Goal: Find specific page/section: Find specific page/section

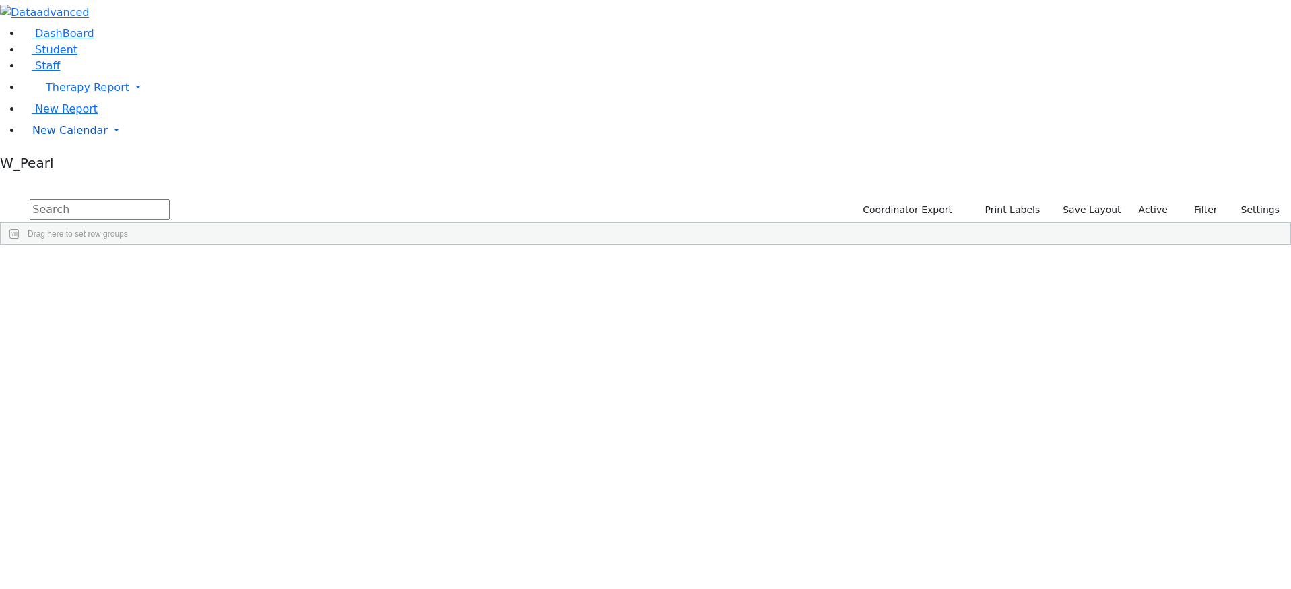
click at [44, 137] on span "New Calendar" at bounding box center [69, 130] width 75 height 13
click at [48, 164] on span "Calendar" at bounding box center [53, 157] width 48 height 13
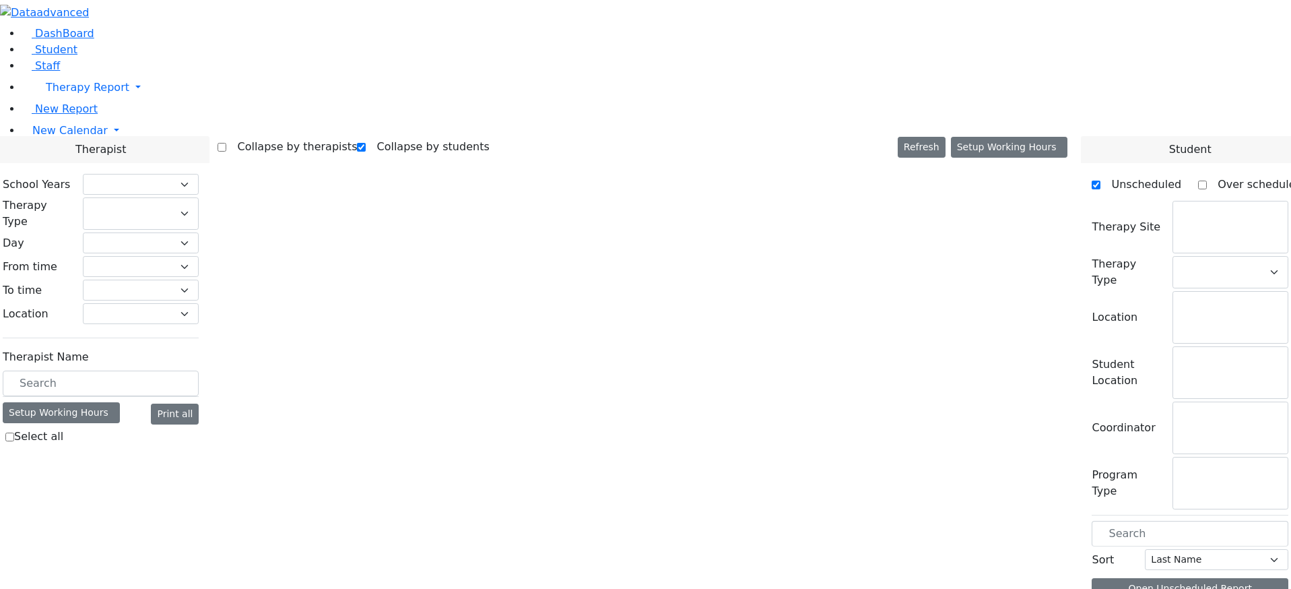
checkbox input "true"
select select "212"
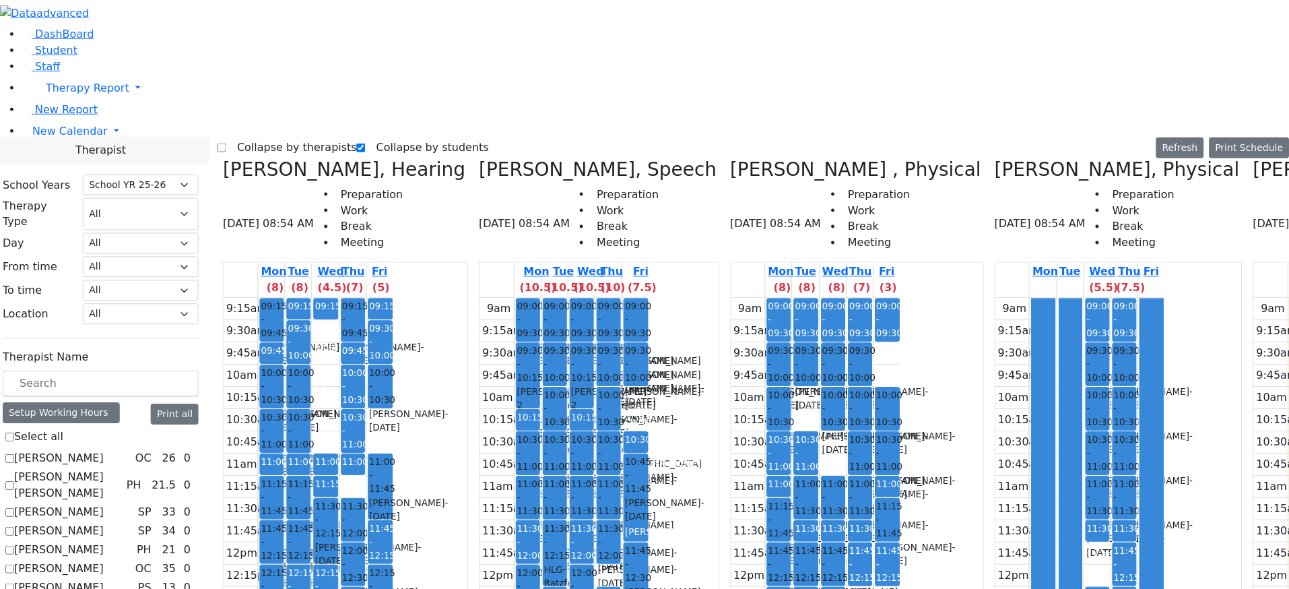
scroll to position [337, 0]
checkbox input "true"
click at [265, 136] on label "Collapse by therapists" at bounding box center [291, 147] width 131 height 22
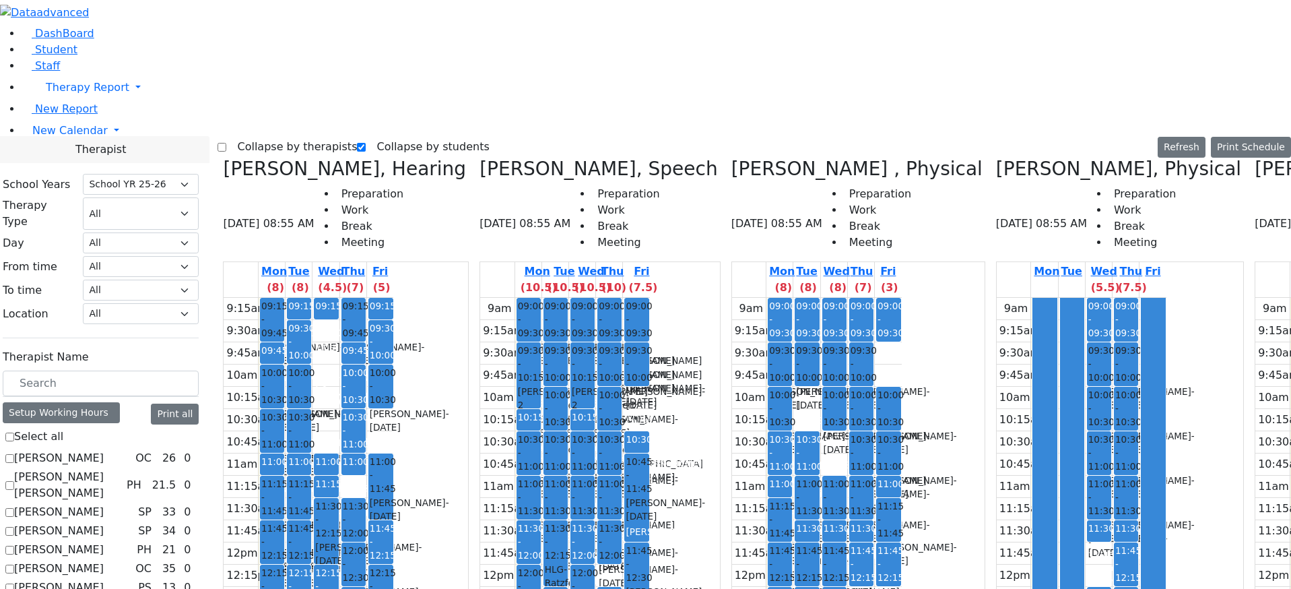
click at [226, 143] on input "Collapse by therapists" at bounding box center [222, 147] width 9 height 9
checkbox input "true"
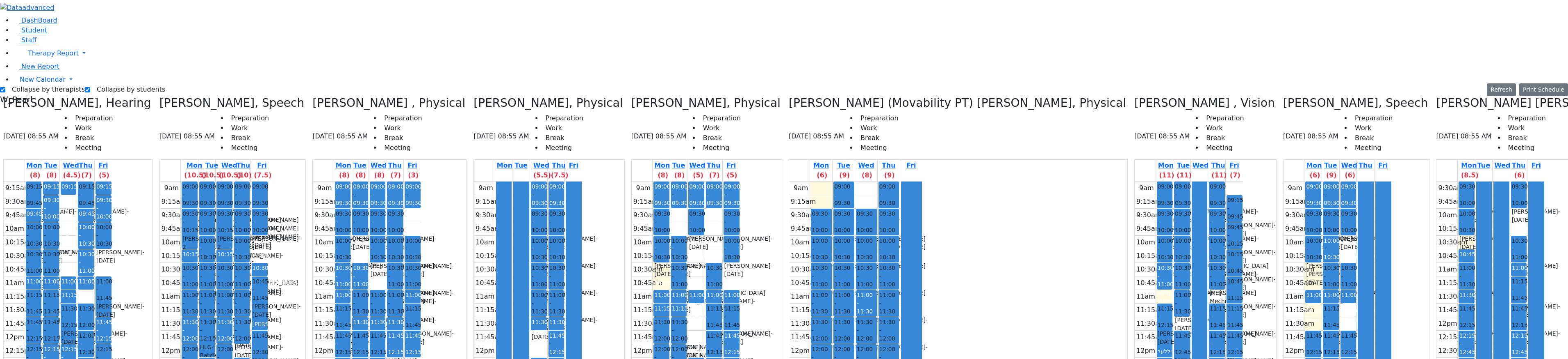
drag, startPoint x: 1567, startPoint y: 179, endPoint x: 1563, endPoint y: 179, distance: 4.0
click at [785, 179] on div "DashBoard Student Staff Therapy Report Student Old Calendar Report" at bounding box center [784, 255] width 1568 height 511
